Goal: Complete application form

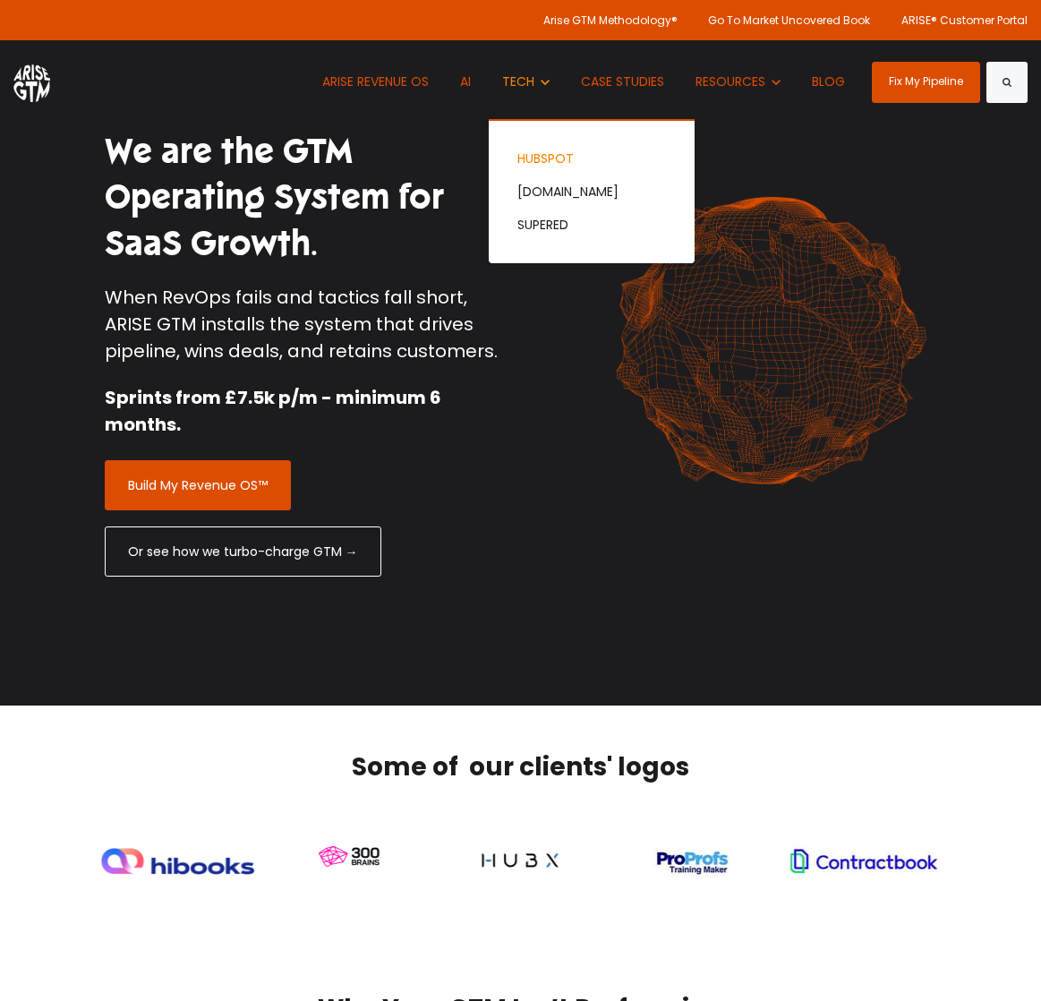
click at [562, 156] on link "HUBSPOT" at bounding box center [592, 158] width 206 height 33
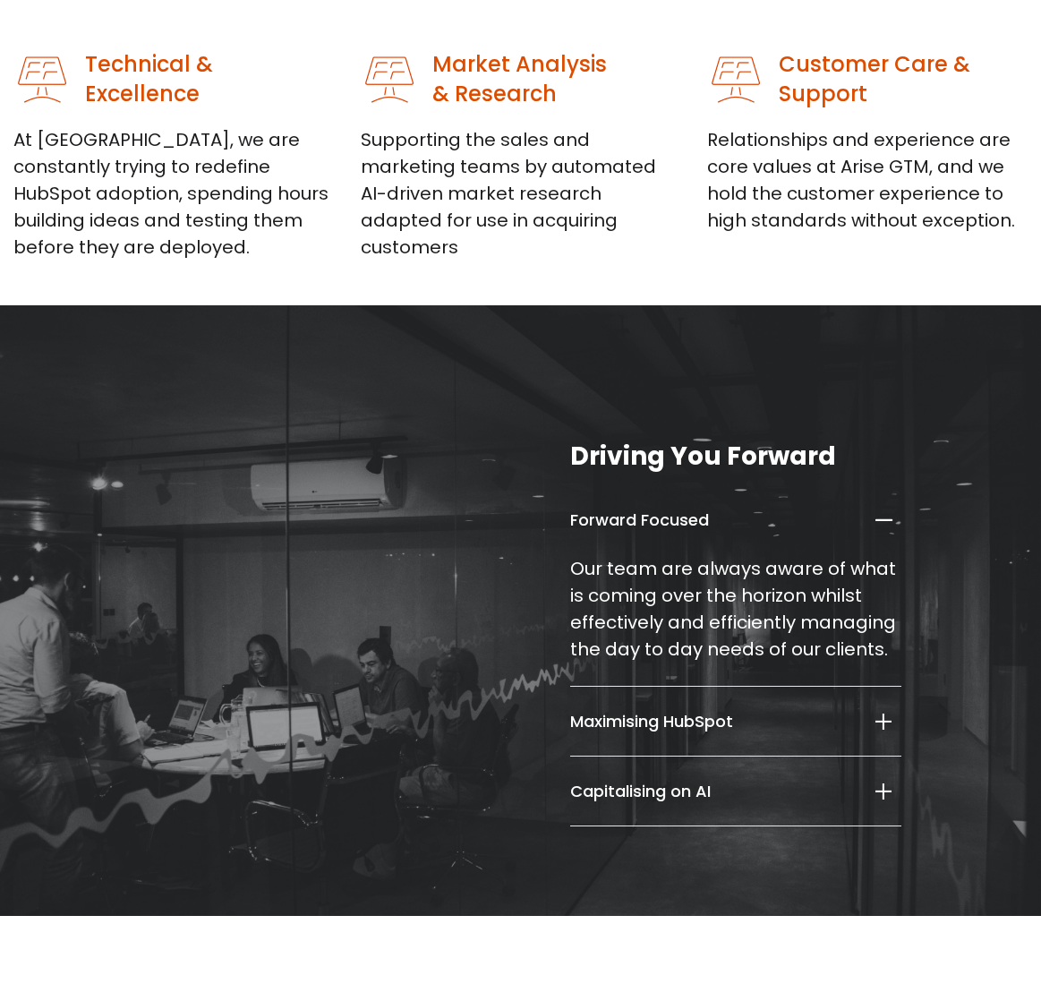
scroll to position [1689, 0]
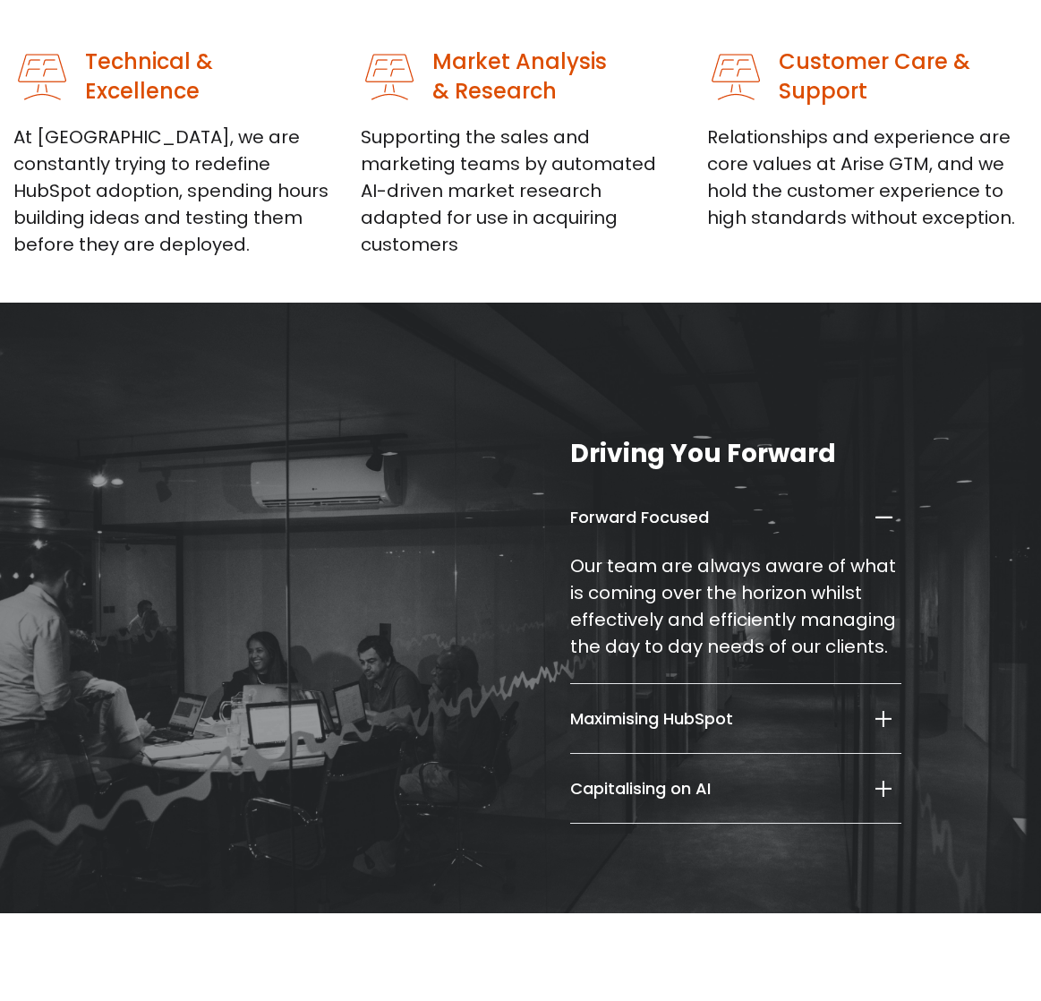
click at [782, 714] on h5 "Maximising HubSpot" at bounding box center [708, 718] width 276 height 21
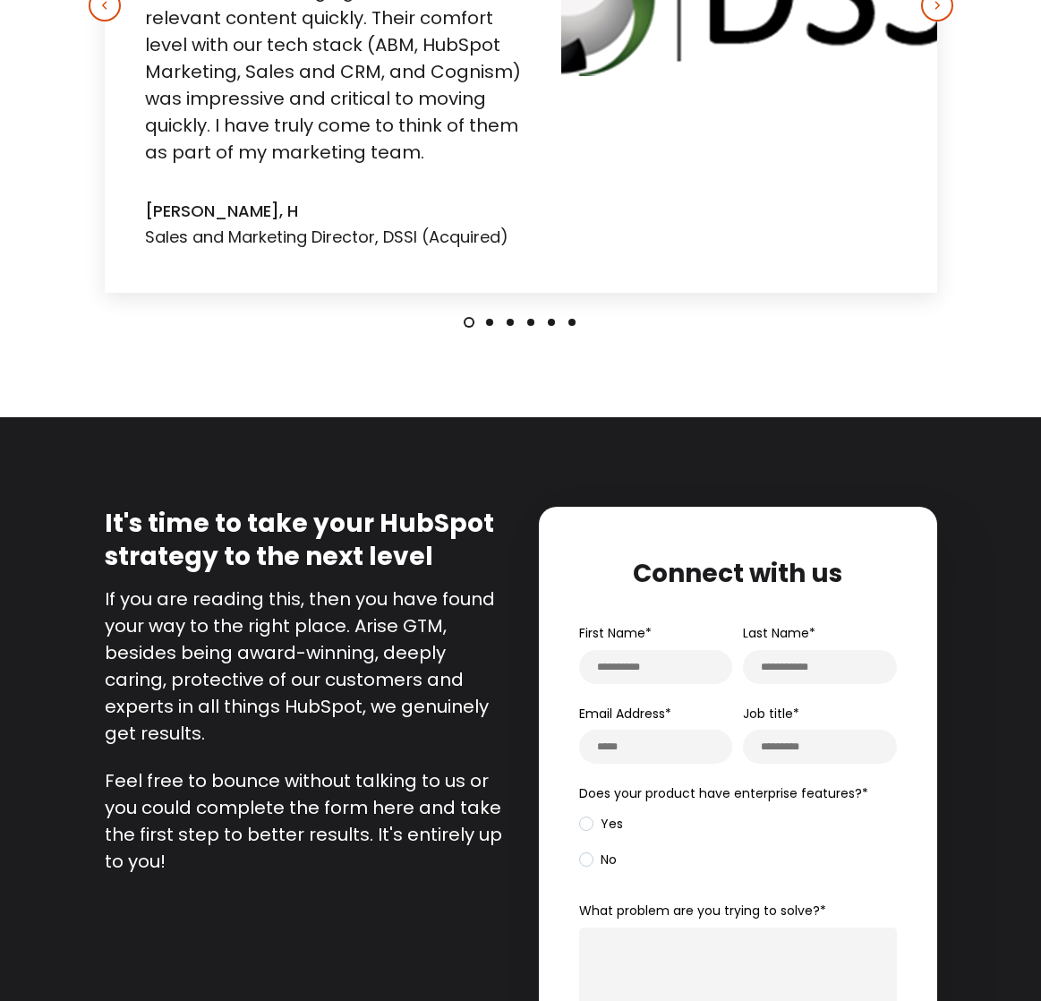
scroll to position [3154, 0]
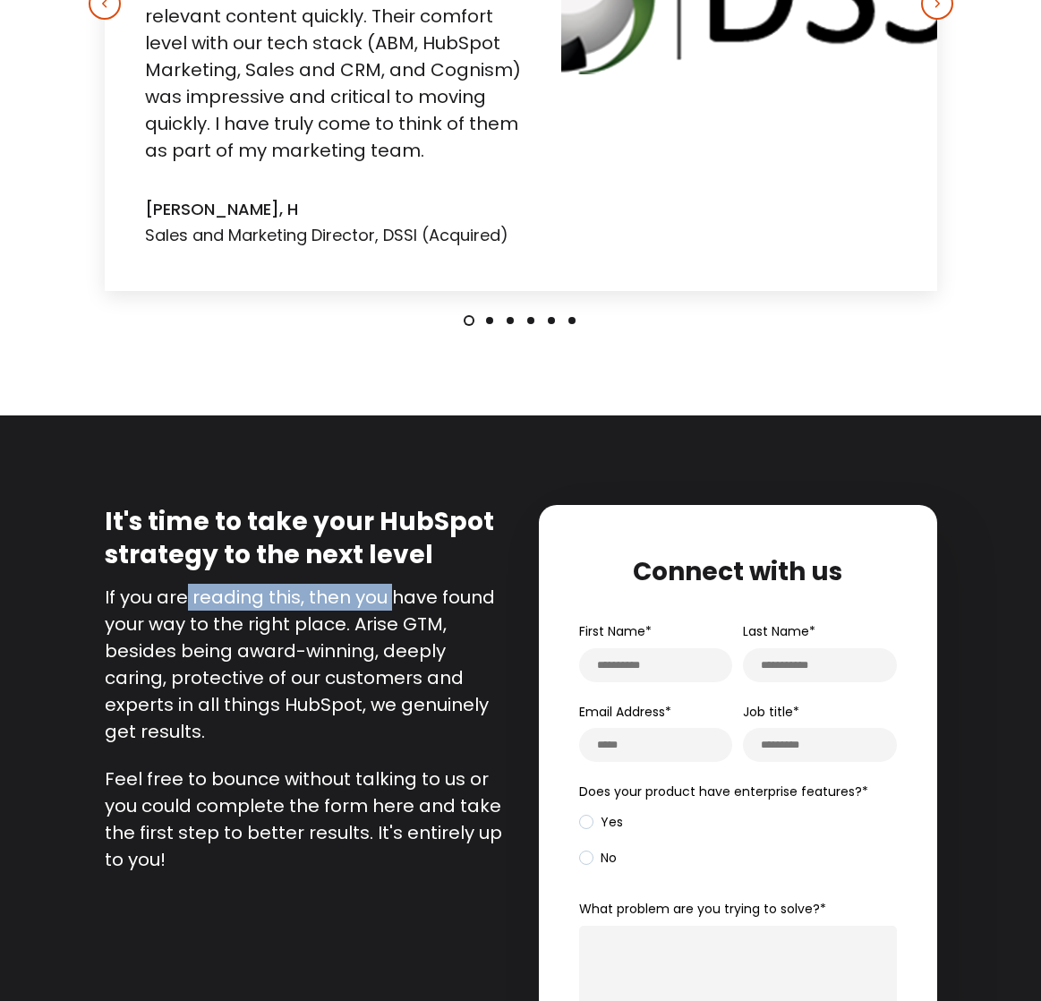
drag, startPoint x: 188, startPoint y: 602, endPoint x: 393, endPoint y: 600, distance: 205.0
click at [389, 600] on p "If you are reading this, then you have found your way to the right place. Arise…" at bounding box center [306, 664] width 403 height 161
click at [409, 599] on p "If you are reading this, then you have found your way to the right place. Arise…" at bounding box center [306, 664] width 403 height 161
drag, startPoint x: 178, startPoint y: 622, endPoint x: 367, endPoint y: 625, distance: 188.9
click at [362, 625] on p "If you are reading this, then you have found your way to the right place. Arise…" at bounding box center [306, 664] width 403 height 161
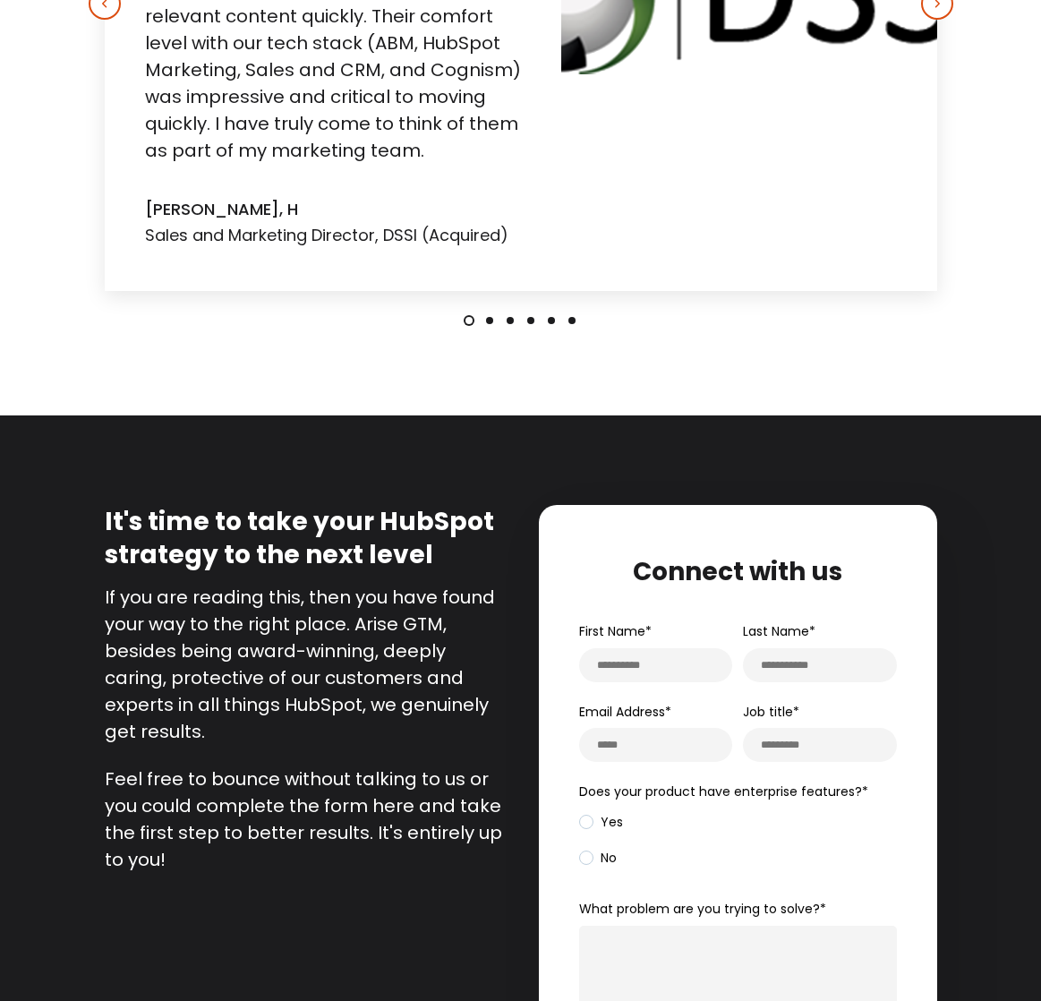
click at [382, 623] on p "If you are reading this, then you have found your way to the right place. Arise…" at bounding box center [306, 664] width 403 height 161
drag, startPoint x: 184, startPoint y: 649, endPoint x: 388, endPoint y: 651, distance: 204.1
click at [372, 651] on p "If you are reading this, then you have found your way to the right place. Arise…" at bounding box center [306, 664] width 403 height 161
click at [389, 651] on p "If you are reading this, then you have found your way to the right place. Arise…" at bounding box center [306, 664] width 403 height 161
drag, startPoint x: 179, startPoint y: 654, endPoint x: 356, endPoint y: 650, distance: 177.3
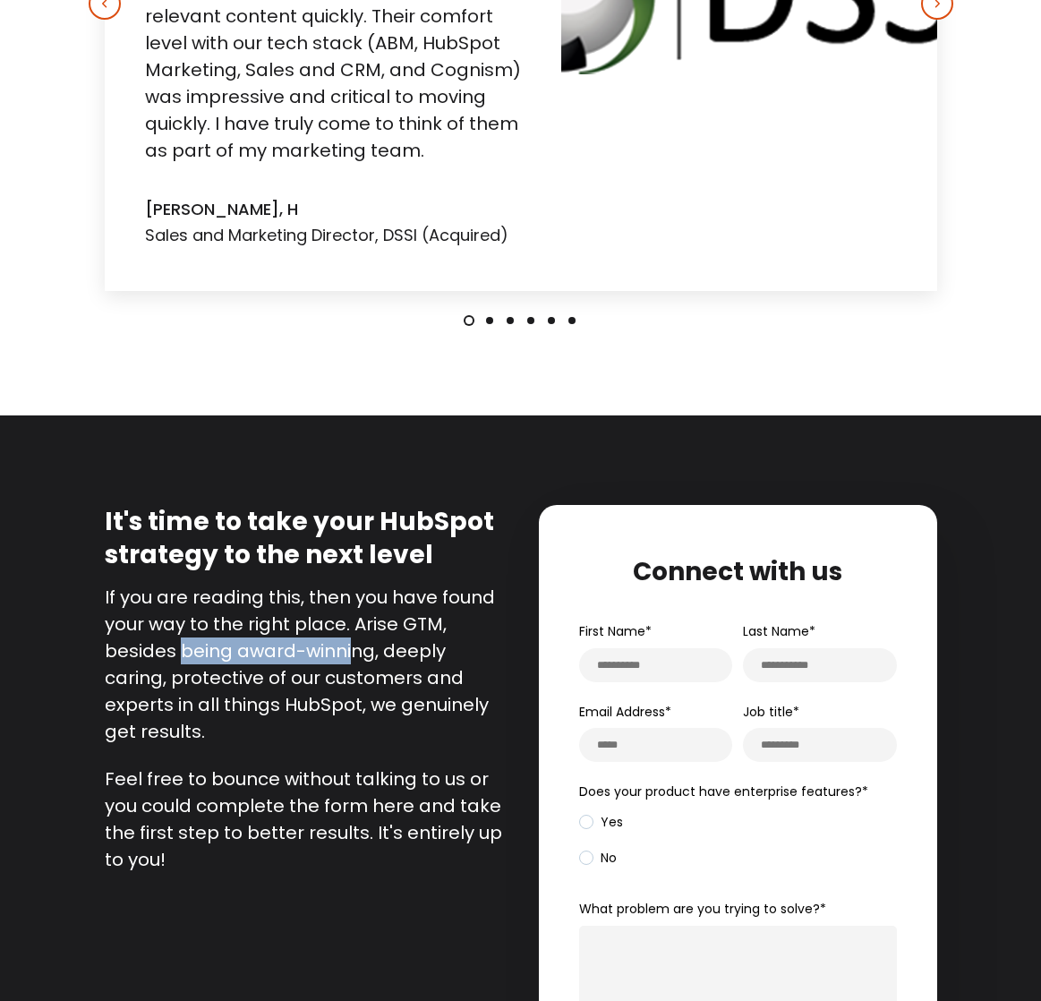
click at [352, 650] on p "If you are reading this, then you have found your way to the right place. Arise…" at bounding box center [306, 664] width 403 height 161
click at [369, 649] on p "If you are reading this, then you have found your way to the right place. Arise…" at bounding box center [306, 664] width 403 height 161
drag, startPoint x: 193, startPoint y: 683, endPoint x: 400, endPoint y: 675, distance: 207.0
click at [390, 677] on p "If you are reading this, then you have found your way to the right place. Arise…" at bounding box center [306, 664] width 403 height 161
click at [400, 675] on p "If you are reading this, then you have found your way to the right place. Arise…" at bounding box center [306, 664] width 403 height 161
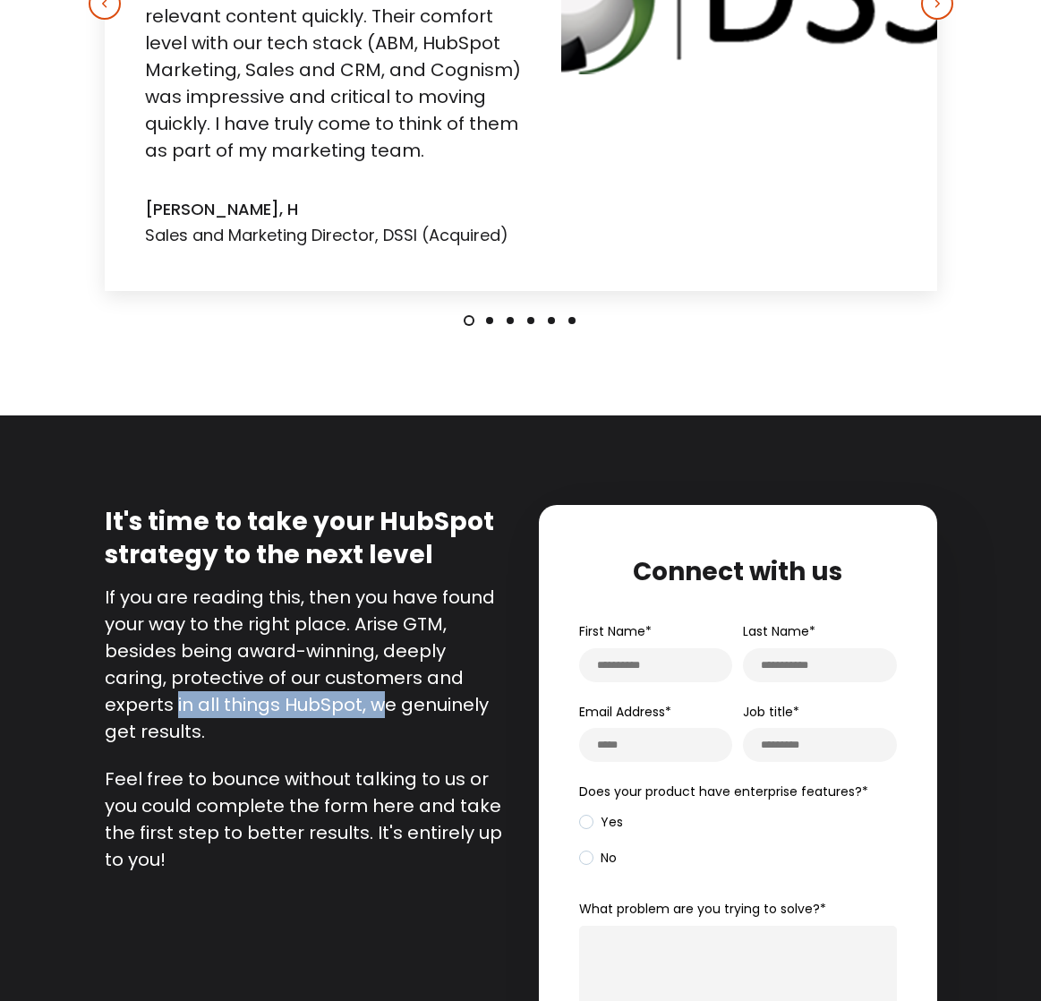
drag, startPoint x: 175, startPoint y: 704, endPoint x: 392, endPoint y: 703, distance: 217.6
click at [384, 703] on p "If you are reading this, then you have found your way to the right place. Arise…" at bounding box center [306, 664] width 403 height 161
click at [395, 703] on p "If you are reading this, then you have found your way to the right place. Arise…" at bounding box center [306, 664] width 403 height 161
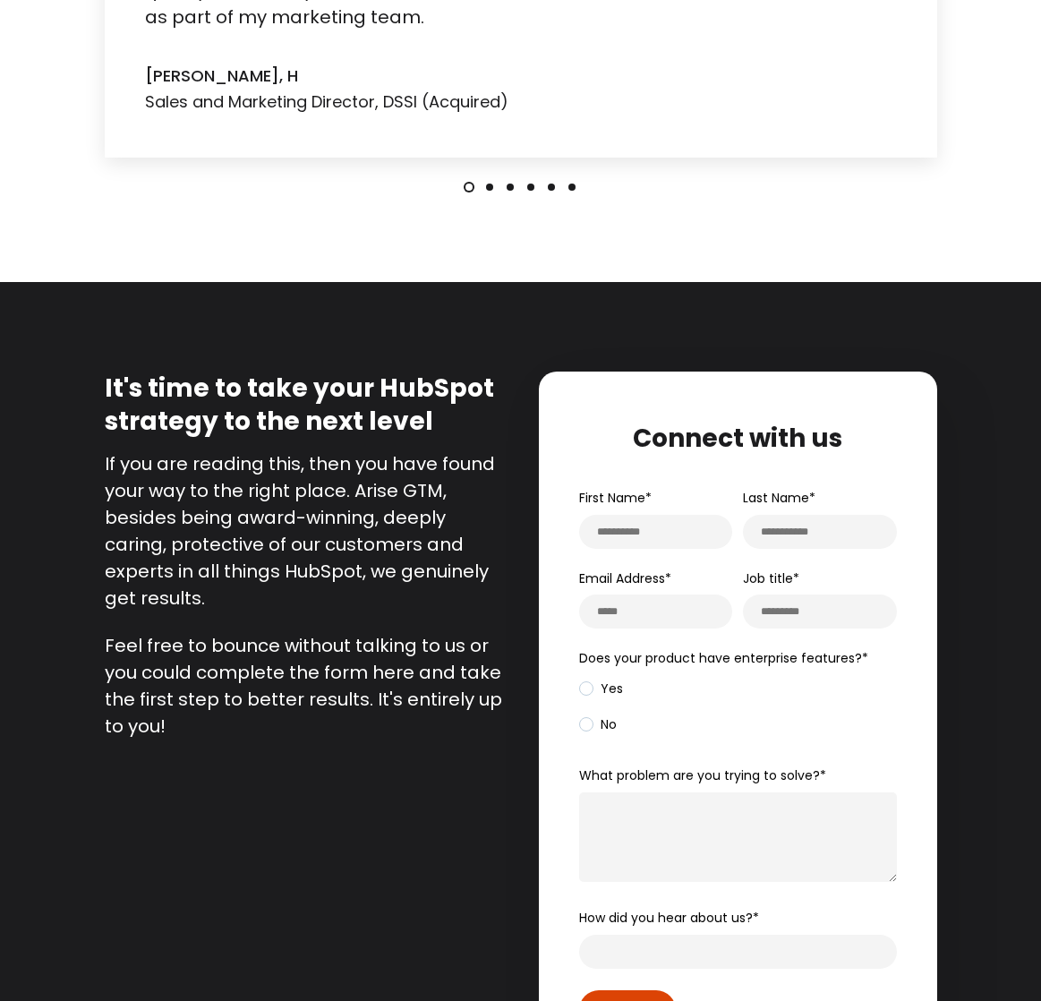
scroll to position [3292, 0]
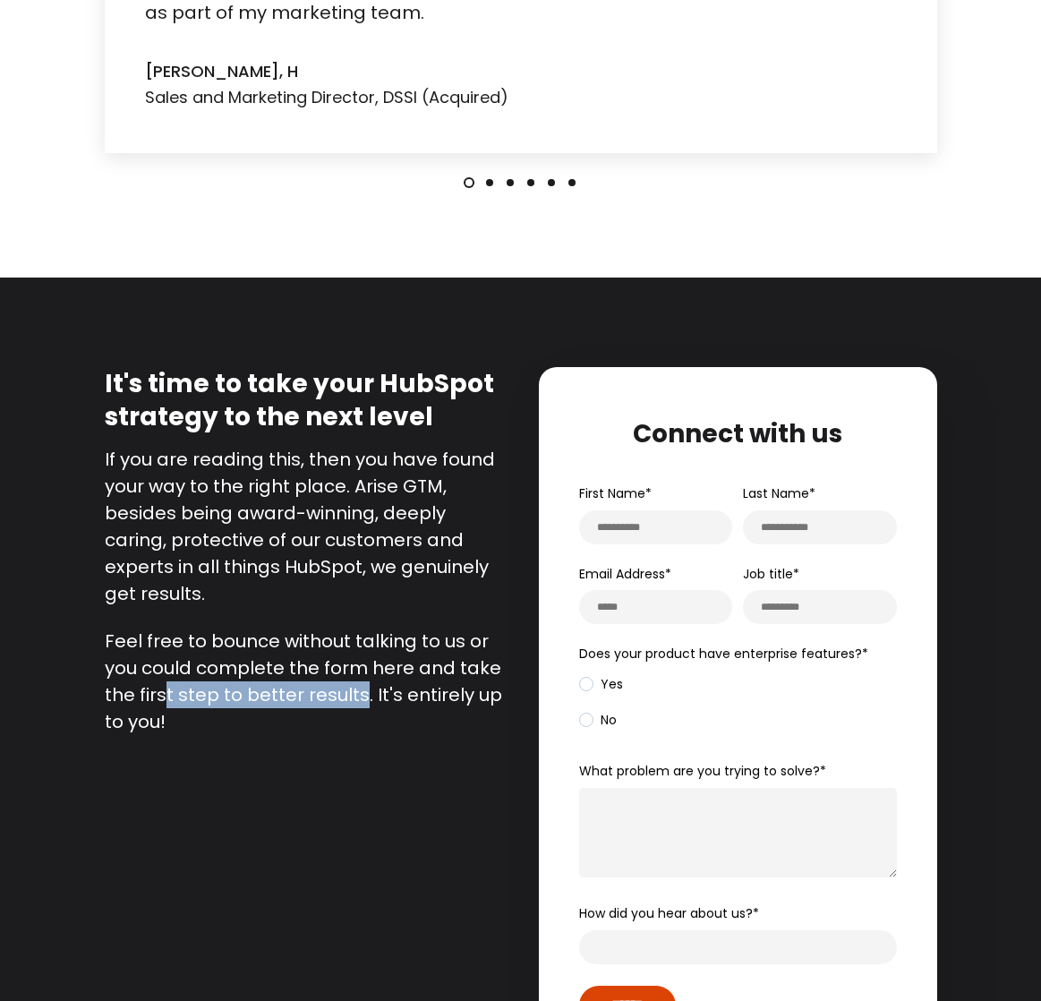
drag, startPoint x: 166, startPoint y: 694, endPoint x: 373, endPoint y: 696, distance: 207.7
click at [370, 696] on p "Feel free to bounce without talking to us or you could complete the form here a…" at bounding box center [306, 681] width 403 height 107
click at [385, 696] on p "Feel free to bounce without talking to us or you could complete the form here a…" at bounding box center [306, 681] width 403 height 107
drag, startPoint x: 252, startPoint y: 697, endPoint x: 415, endPoint y: 695, distance: 162.1
click at [411, 695] on p "Feel free to bounce without talking to us or you could complete the form here a…" at bounding box center [306, 681] width 403 height 107
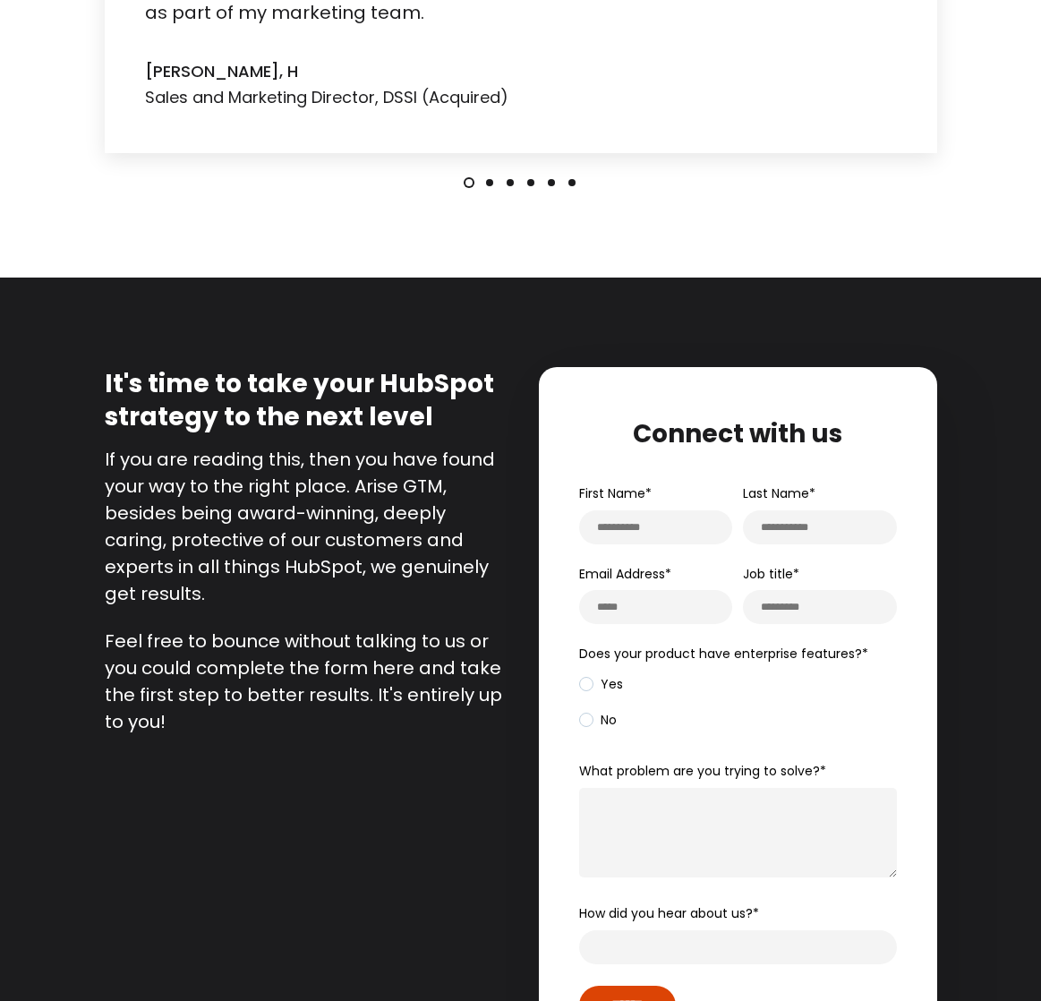
click at [420, 695] on p "Feel free to bounce without talking to us or you could complete the form here a…" at bounding box center [306, 681] width 403 height 107
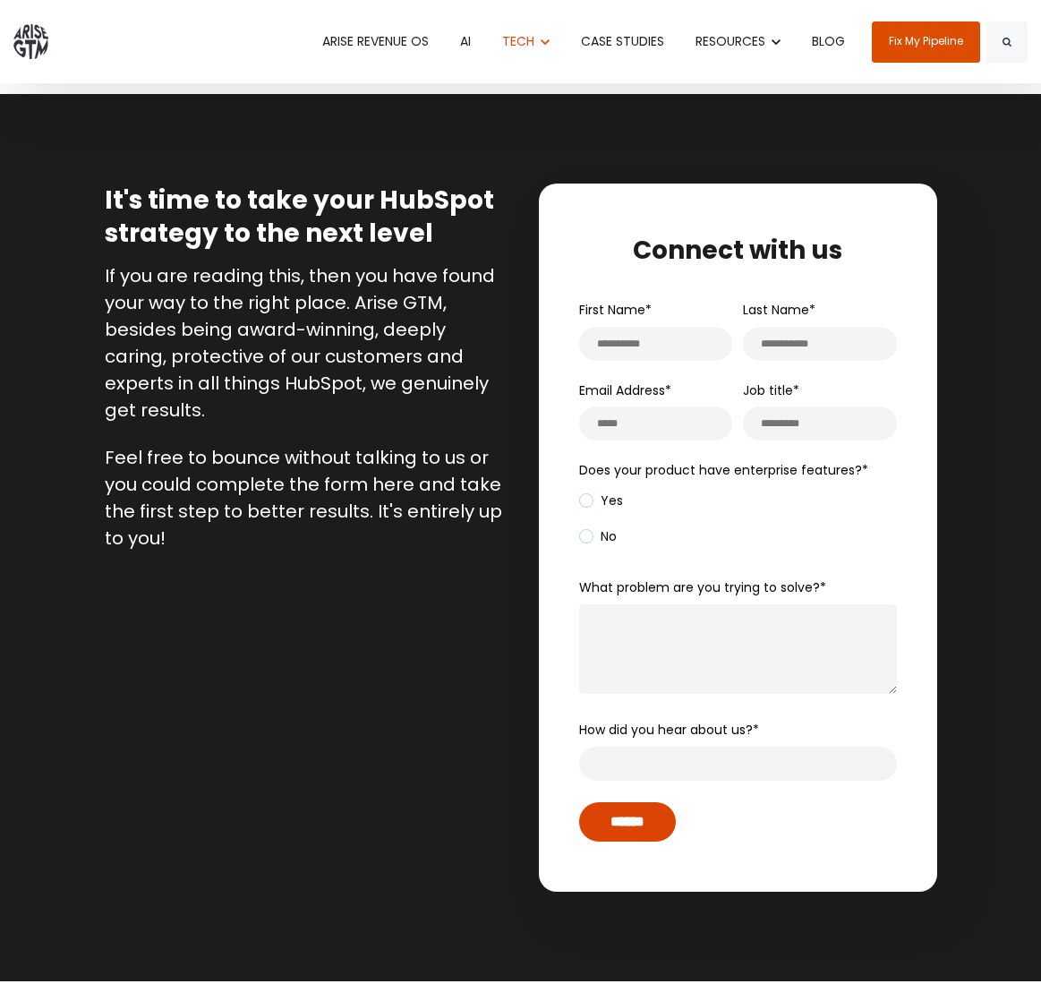
scroll to position [3445, 0]
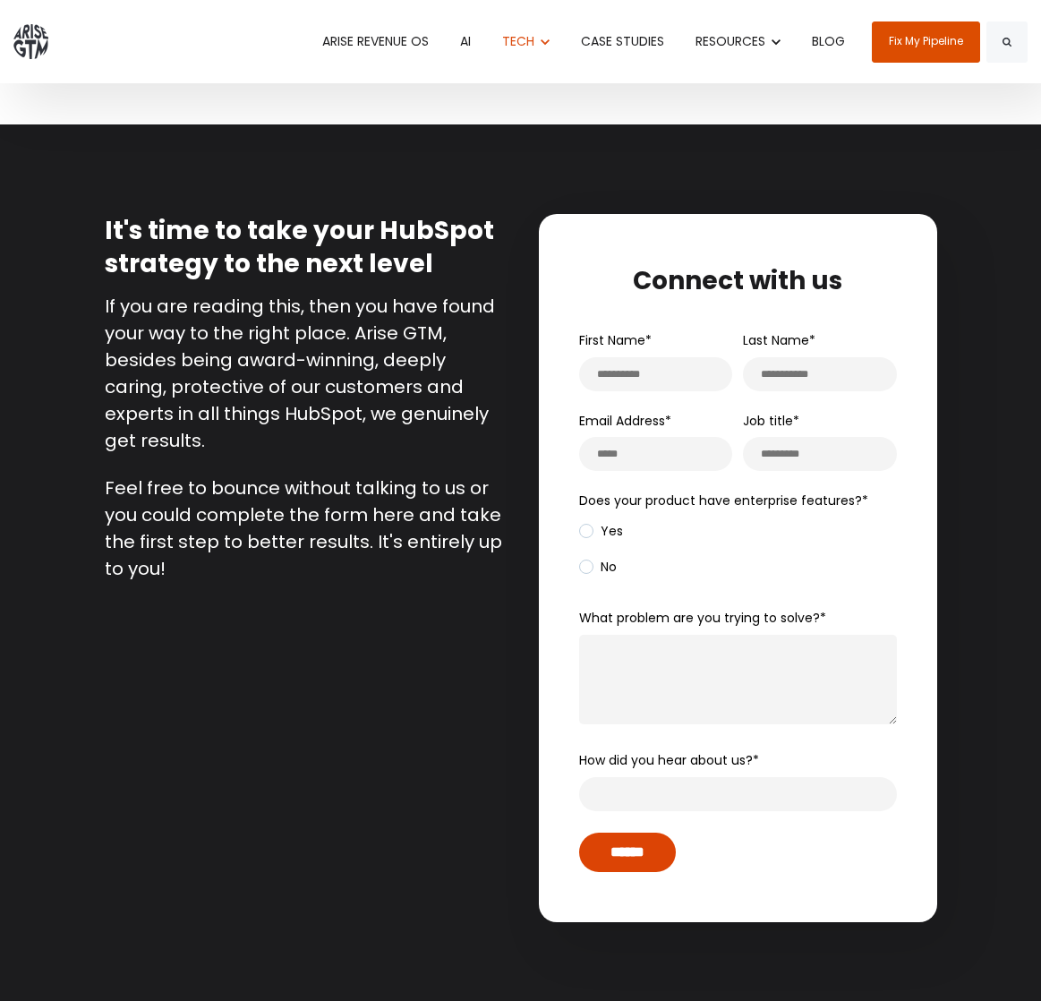
click at [636, 363] on input "First Name *" at bounding box center [656, 374] width 154 height 34
type input "****"
type input "********"
type input "**********"
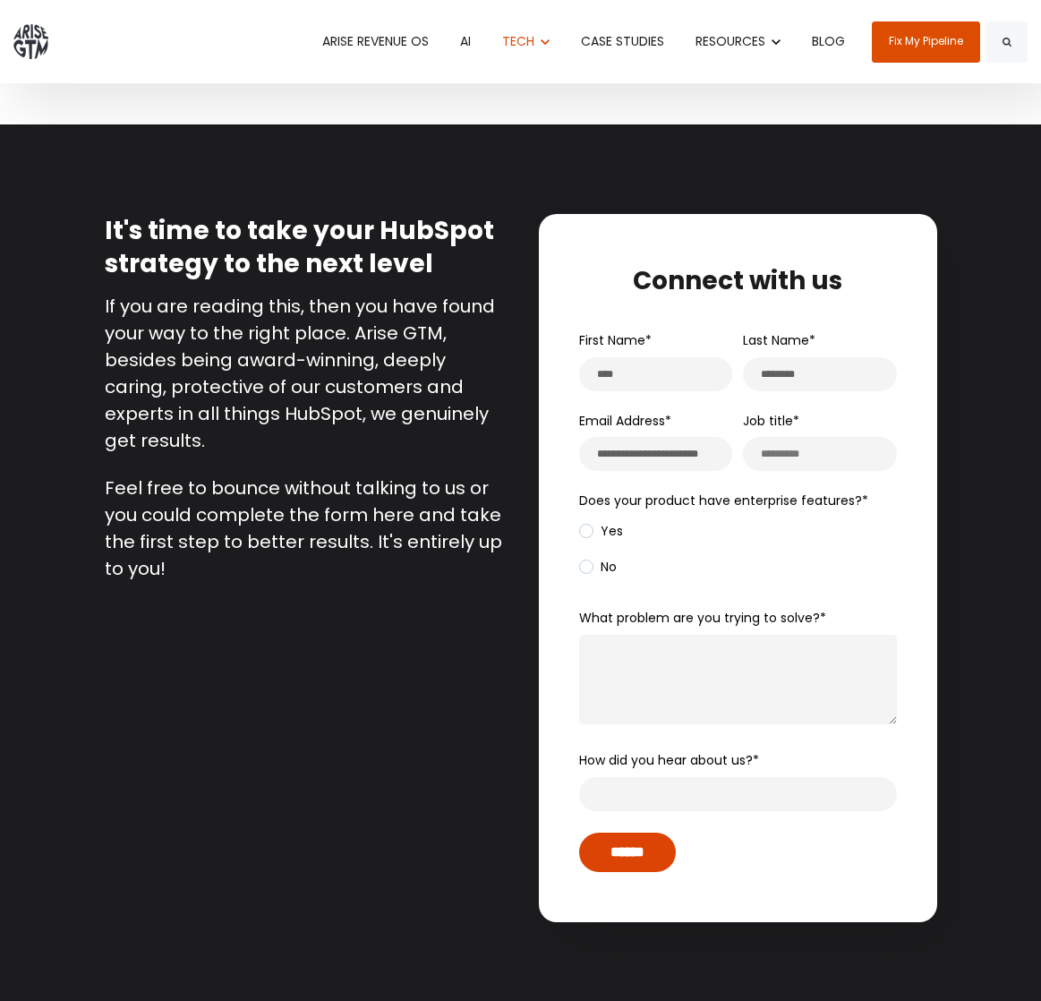
scroll to position [0, 0]
type input "**********"
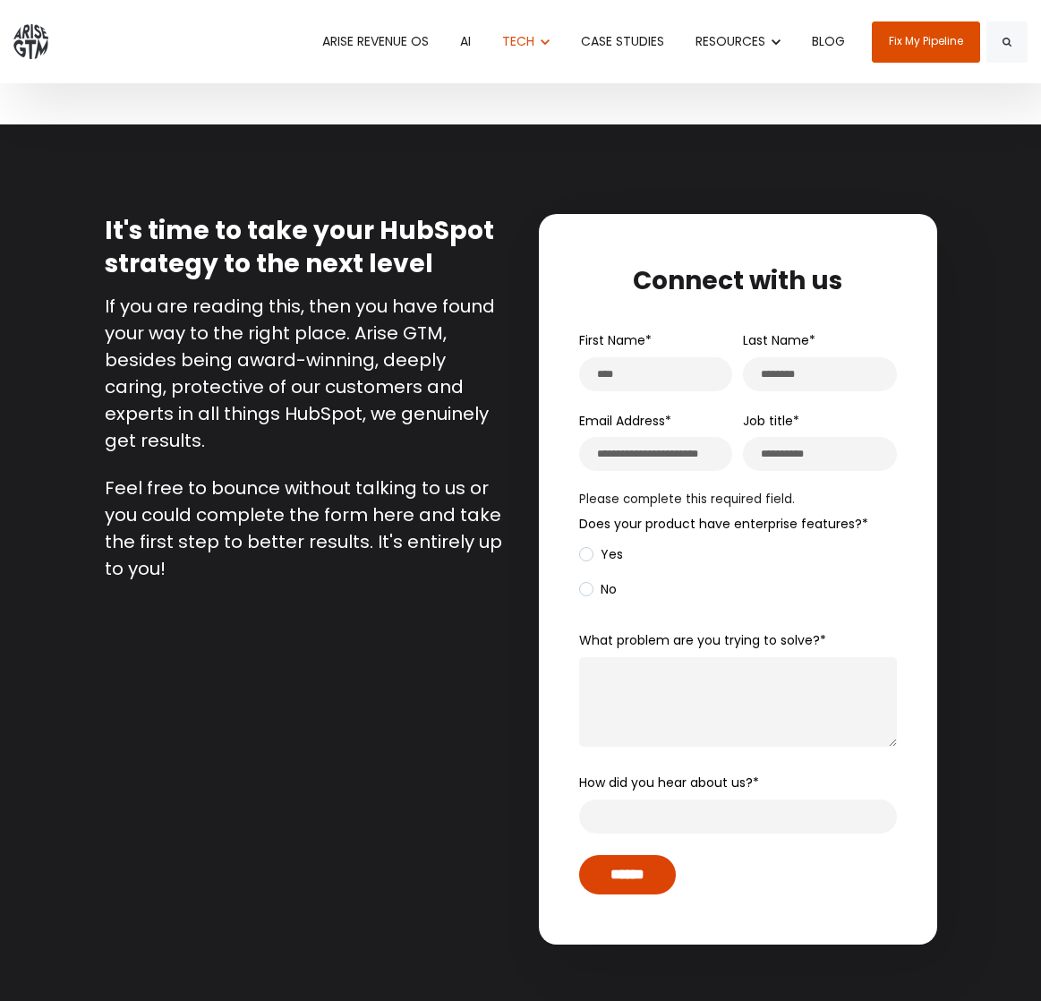
click at [586, 532] on div "Does your product have enterprise features? * Yes No Please complete this requi…" at bounding box center [738, 551] width 318 height 118
click at [586, 556] on span "Yes" at bounding box center [601, 554] width 44 height 17
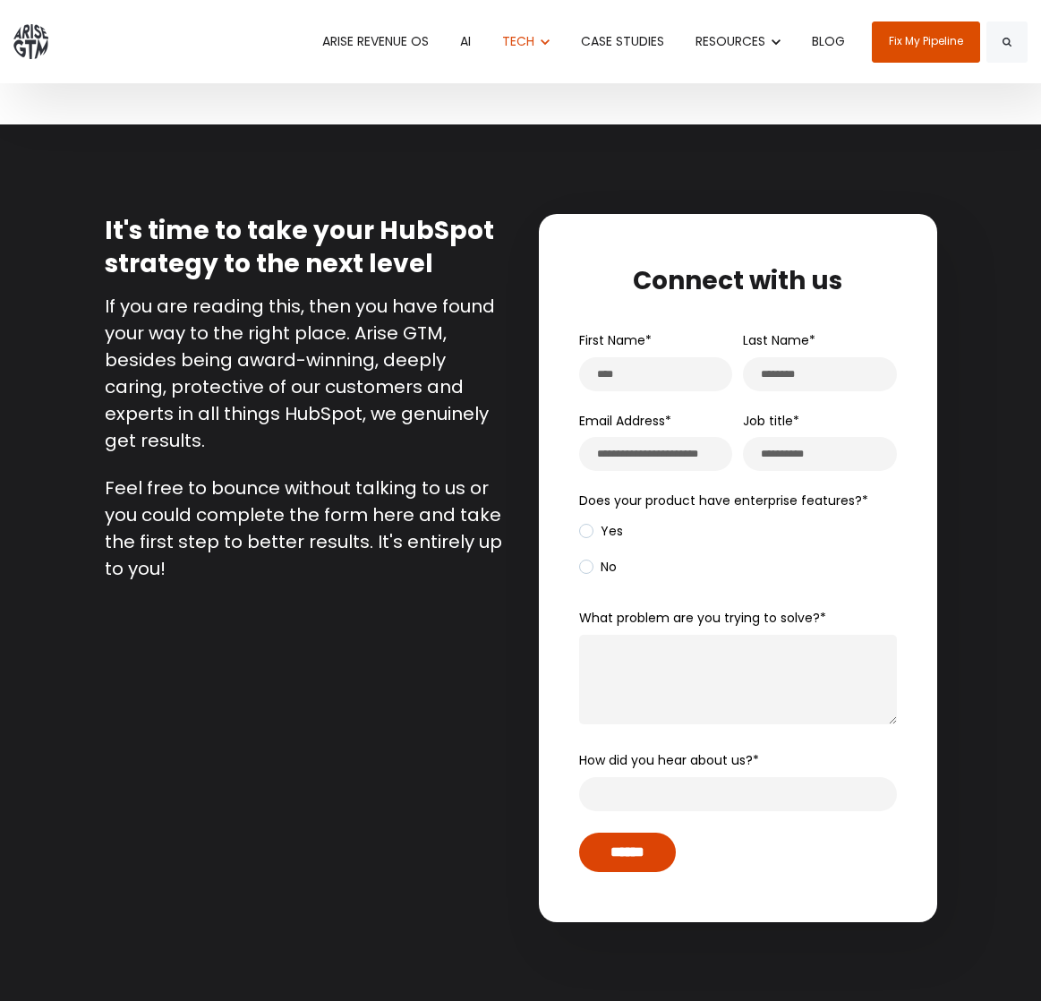
click at [586, 564] on span "No" at bounding box center [598, 567] width 38 height 17
click at [588, 530] on span "Yes" at bounding box center [601, 531] width 44 height 17
click at [588, 531] on span "Yes" at bounding box center [601, 531] width 44 height 17
click at [584, 561] on span "No" at bounding box center [598, 567] width 38 height 17
click at [646, 657] on textarea "What problem are you trying to solve? *" at bounding box center [738, 680] width 318 height 90
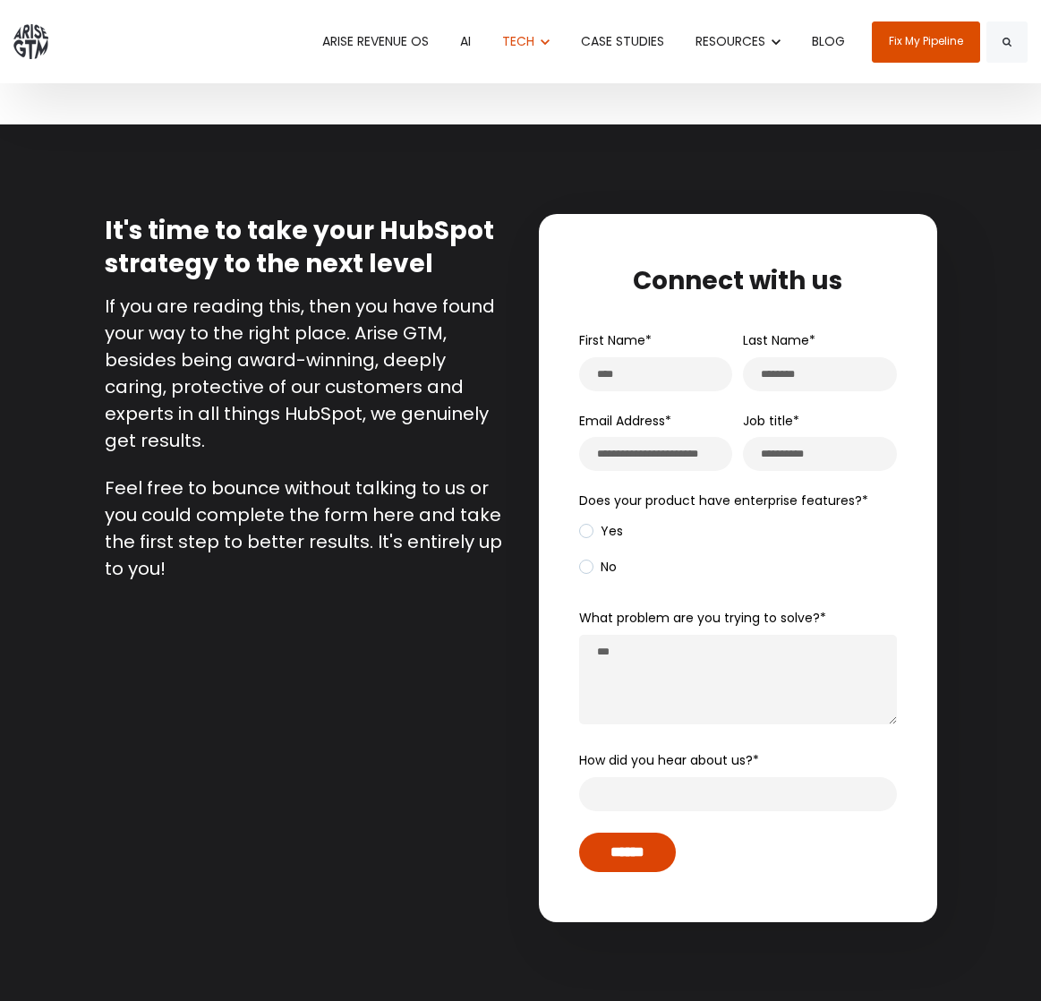
click at [621, 650] on textarea "**" at bounding box center [738, 680] width 318 height 90
click at [607, 650] on textarea "**" at bounding box center [738, 680] width 318 height 90
paste textarea "**********"
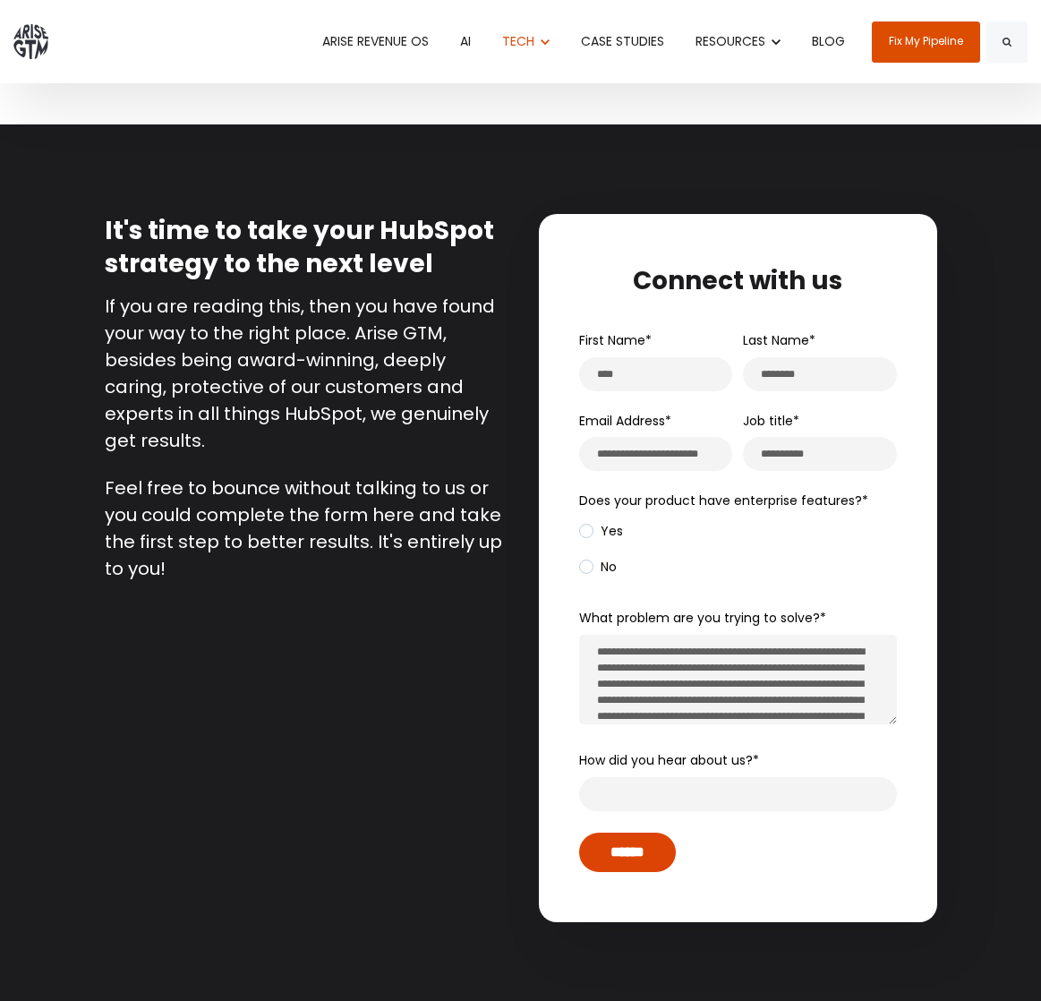
scroll to position [128, 0]
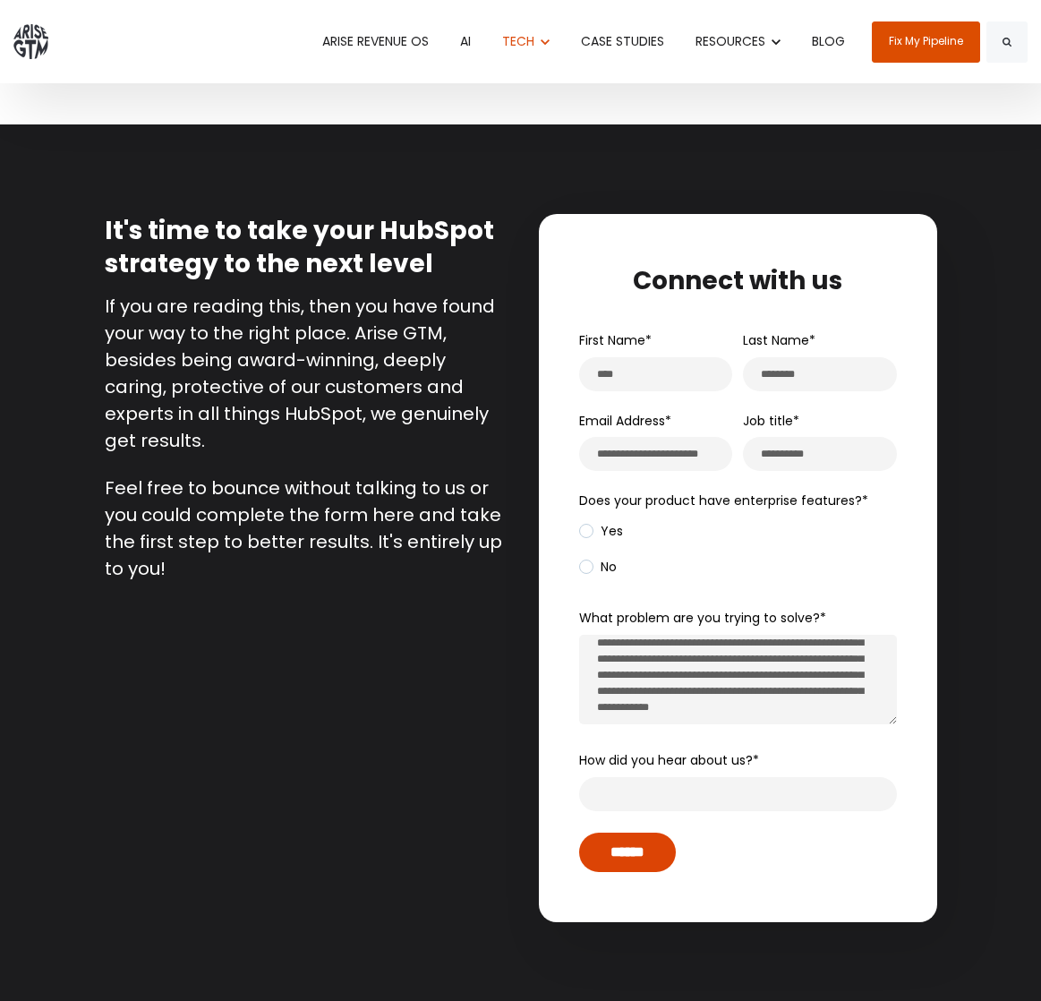
type textarea "**********"
click at [636, 780] on input "How did you hear about us? *" at bounding box center [738, 794] width 318 height 34
type input "*******"
click at [634, 853] on input "******" at bounding box center [627, 852] width 97 height 39
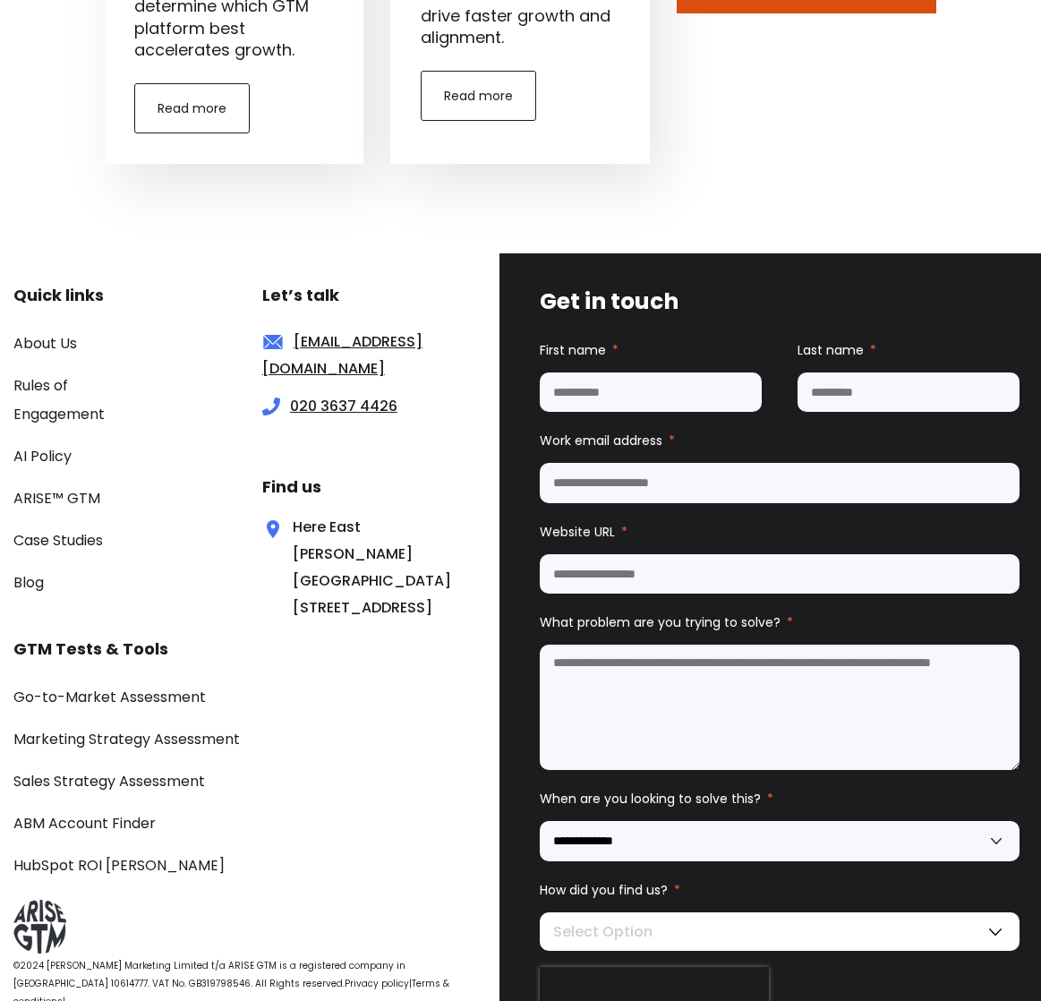
scroll to position [4818, 0]
